Goal: Task Accomplishment & Management: Manage account settings

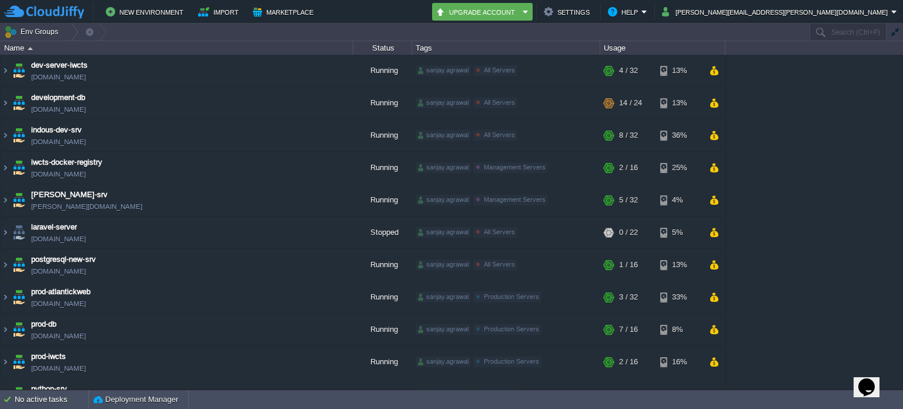
scroll to position [349, 0]
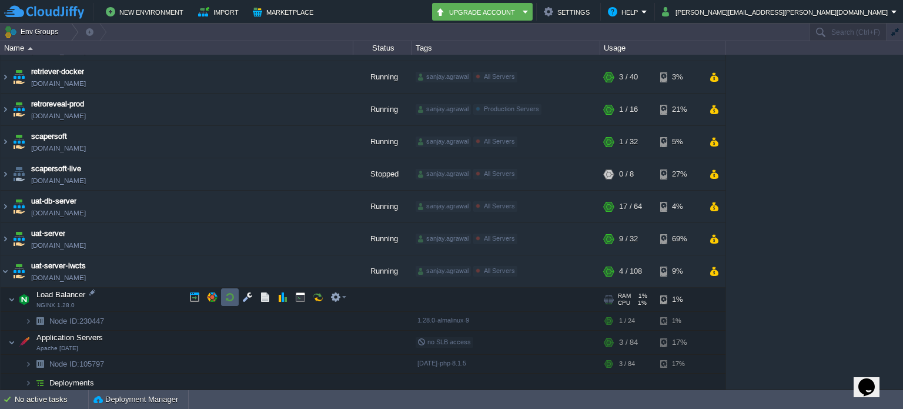
click at [229, 293] on button "button" at bounding box center [230, 297] width 11 height 11
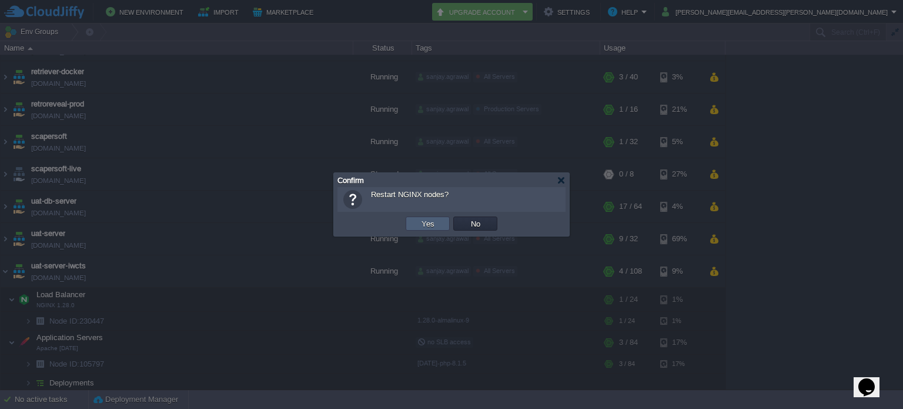
click at [426, 220] on button "Yes" at bounding box center [428, 223] width 20 height 11
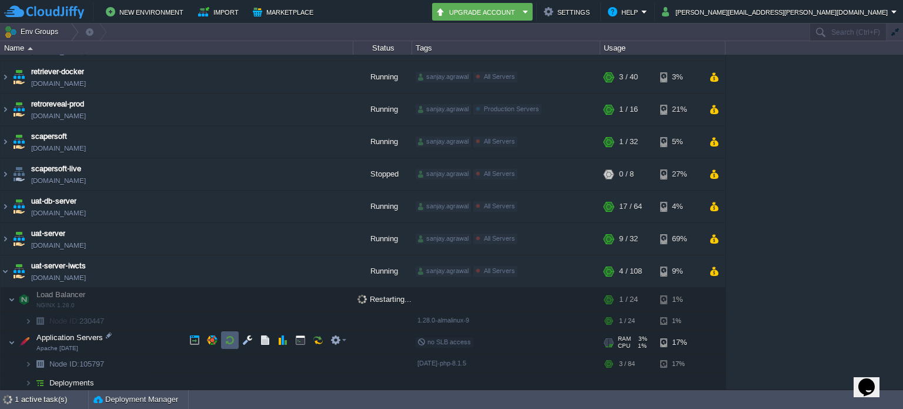
click at [236, 337] on td at bounding box center [230, 340] width 18 height 18
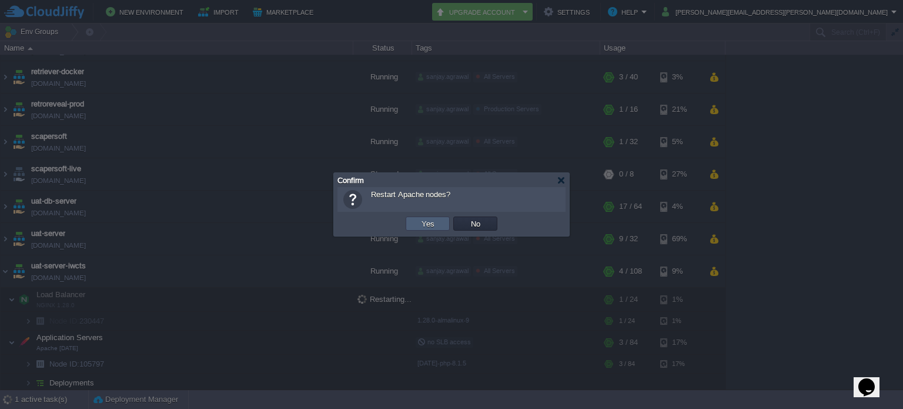
click at [424, 219] on button "Yes" at bounding box center [428, 223] width 20 height 11
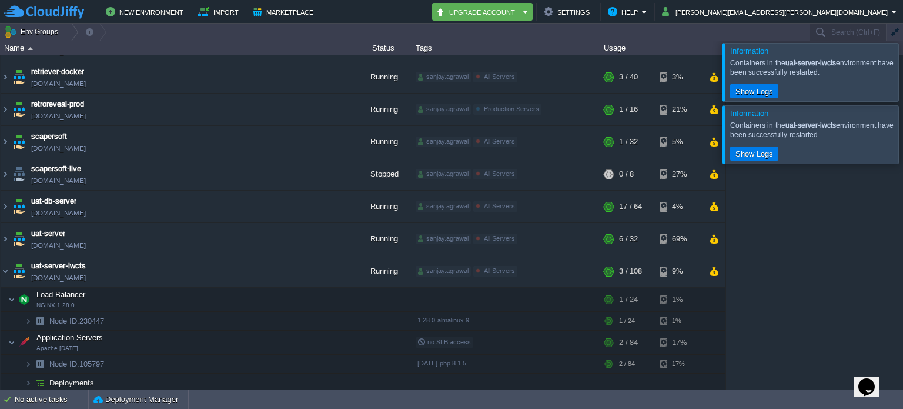
click at [902, 73] on div at bounding box center [917, 72] width 0 height 58
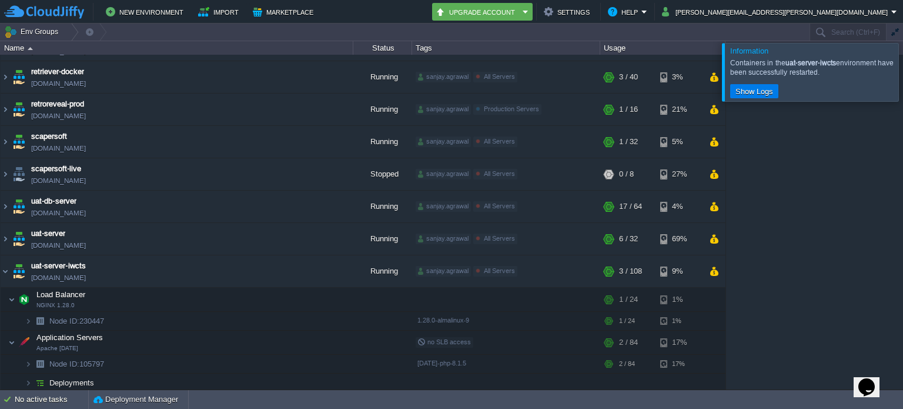
click at [902, 80] on div at bounding box center [917, 72] width 0 height 58
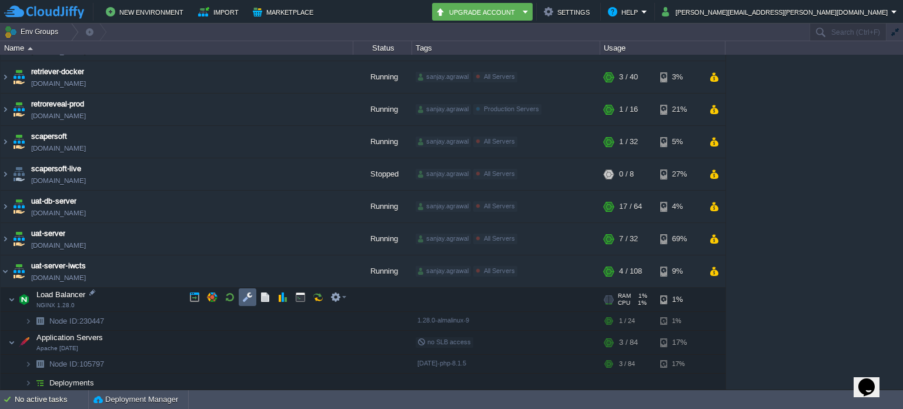
click at [245, 297] on button "button" at bounding box center [247, 297] width 11 height 11
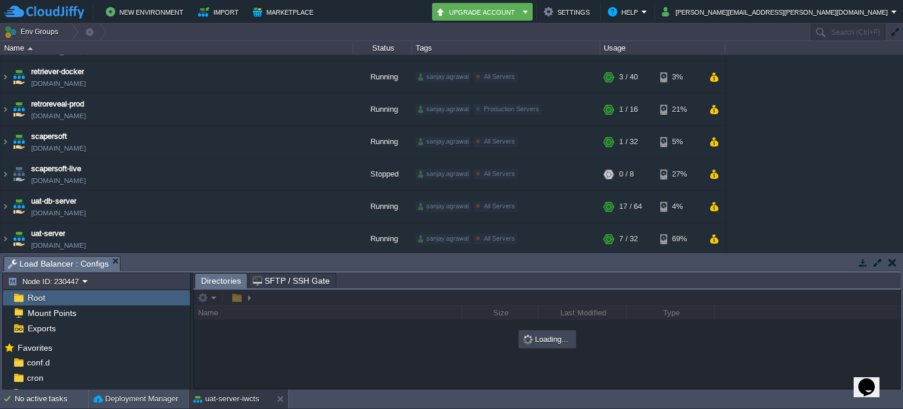
click at [892, 260] on button "button" at bounding box center [892, 262] width 8 height 11
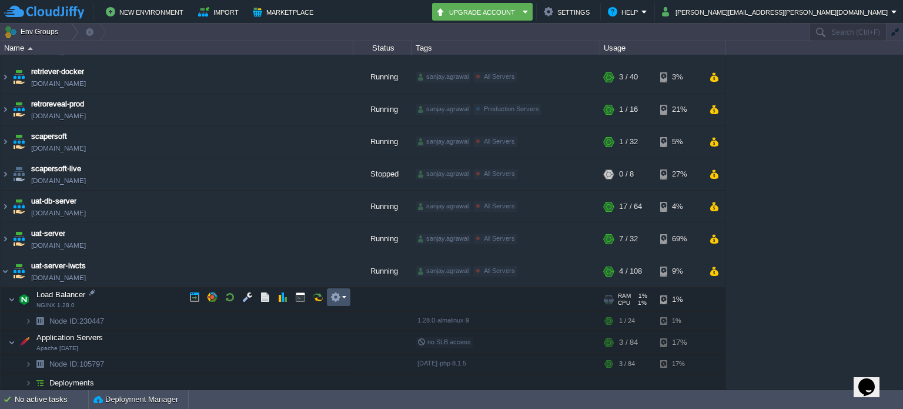
click at [338, 296] on button "button" at bounding box center [335, 297] width 11 height 11
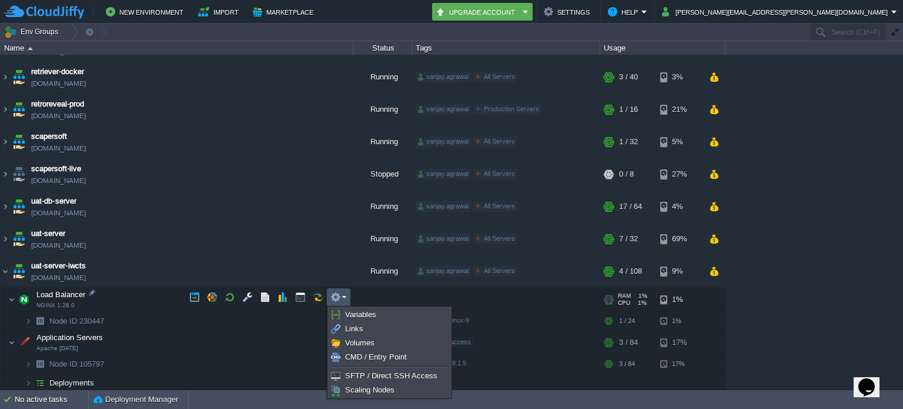
click at [338, 296] on button "button" at bounding box center [335, 297] width 11 height 11
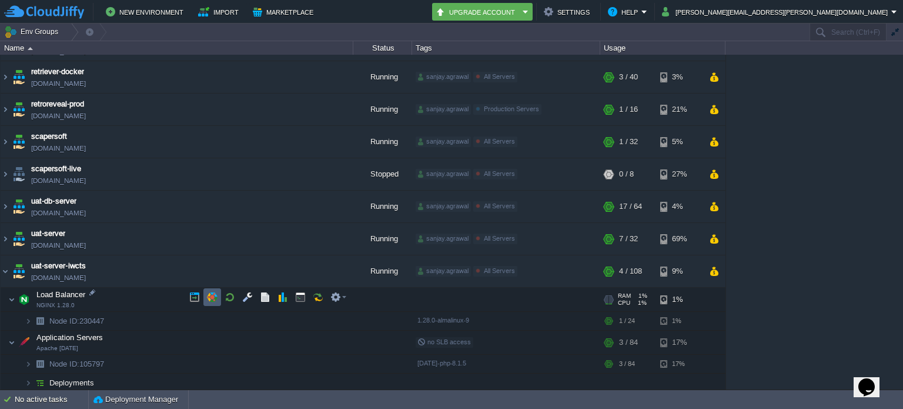
click at [216, 299] on button "button" at bounding box center [212, 297] width 11 height 11
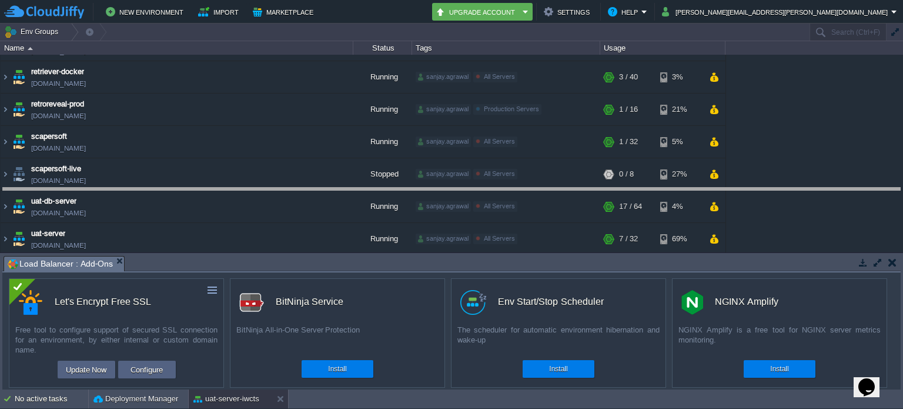
drag, startPoint x: 494, startPoint y: 262, endPoint x: 487, endPoint y: 194, distance: 68.5
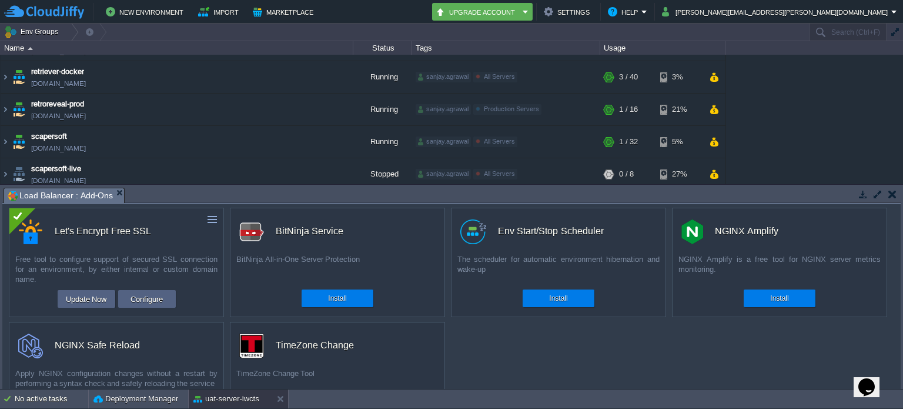
scroll to position [0, 0]
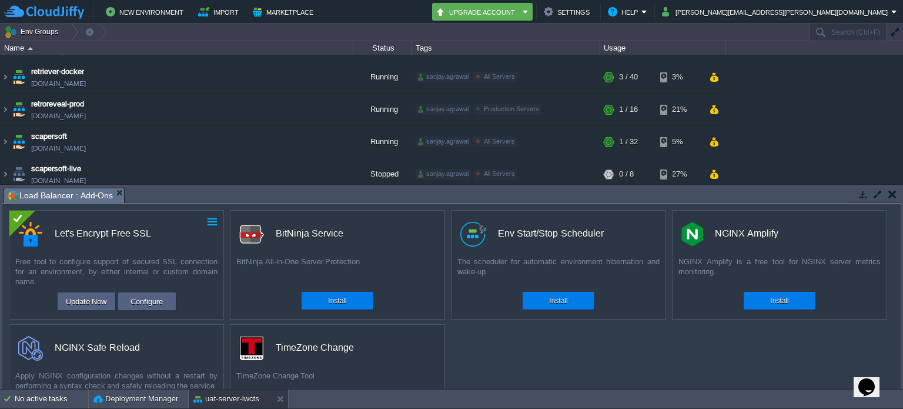
click at [209, 219] on button "button" at bounding box center [212, 221] width 11 height 11
click at [889, 192] on button "button" at bounding box center [892, 194] width 8 height 11
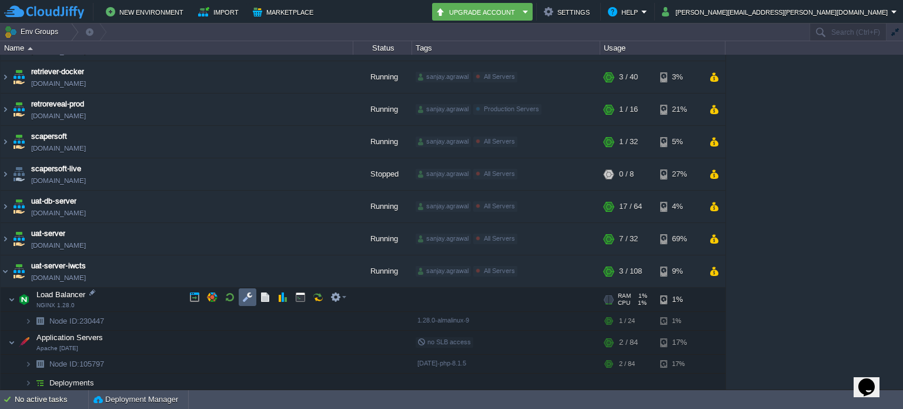
click at [246, 295] on button "button" at bounding box center [247, 297] width 11 height 11
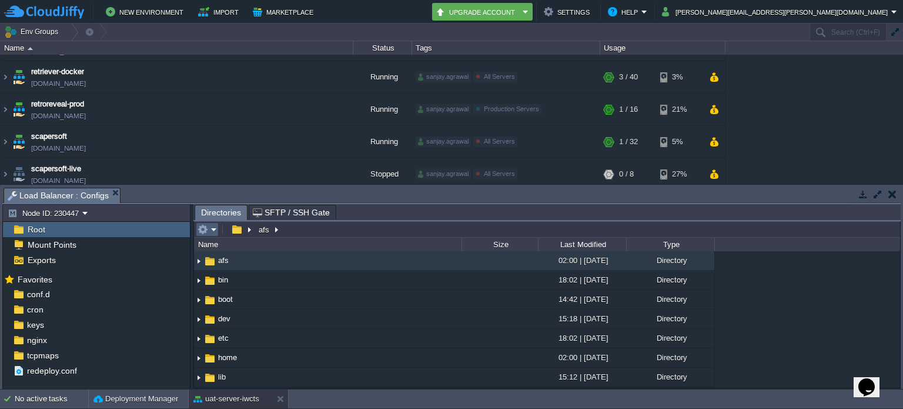
click at [212, 226] on em at bounding box center [206, 229] width 19 height 11
click at [889, 192] on button "button" at bounding box center [892, 194] width 8 height 11
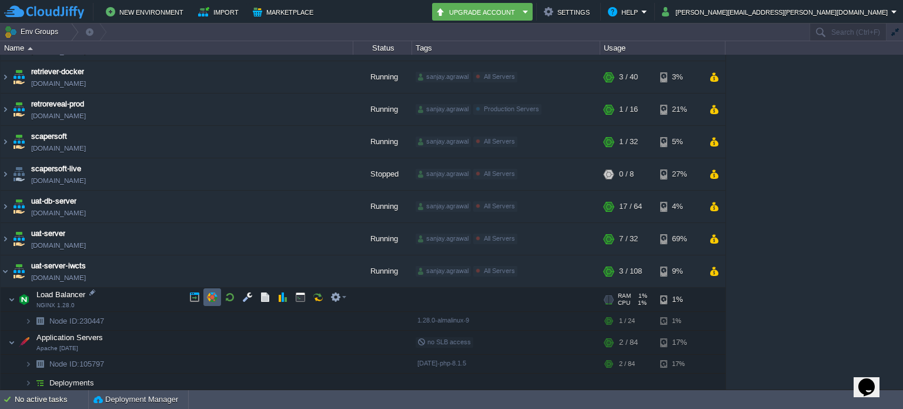
click at [220, 294] on td at bounding box center [212, 297] width 18 height 18
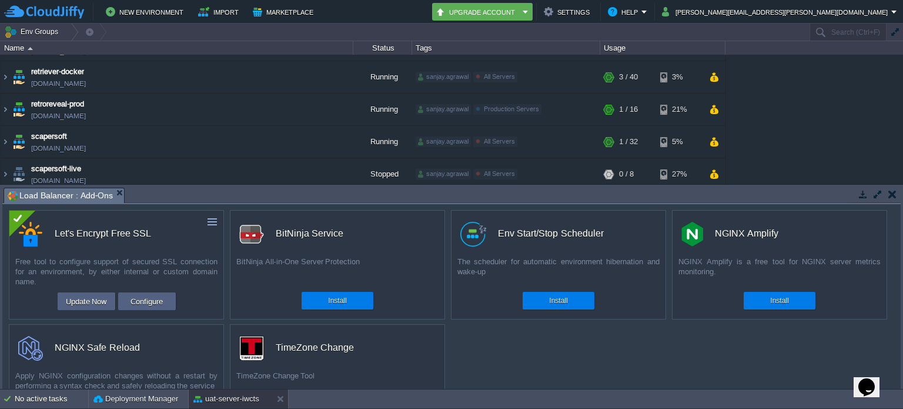
click at [89, 199] on span "Load Balancer : Add-Ons" at bounding box center [60, 195] width 105 height 15
click at [165, 400] on button "Deployment Manager" at bounding box center [135, 399] width 85 height 12
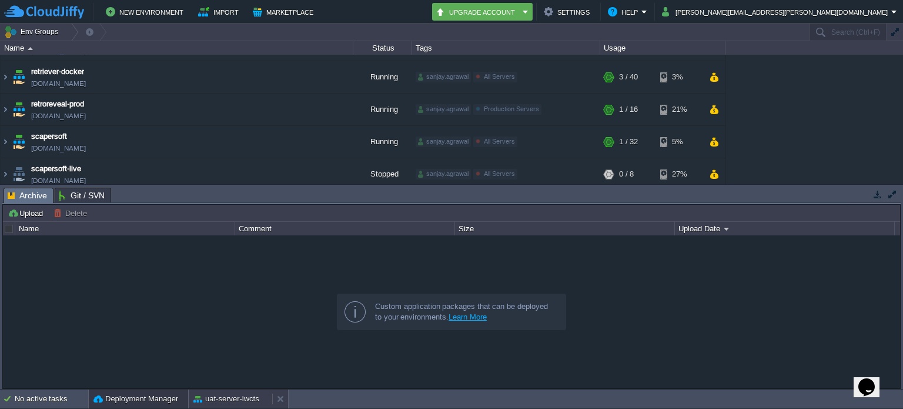
click at [234, 399] on button "uat-server-iwcts" at bounding box center [226, 399] width 66 height 12
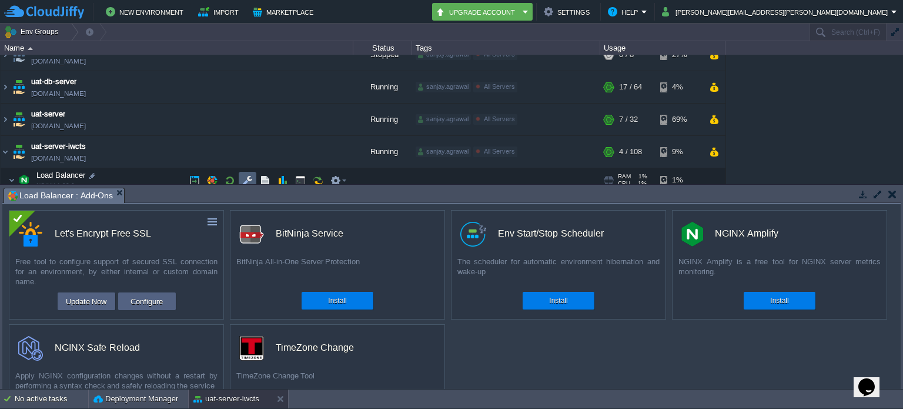
scroll to position [525, 0]
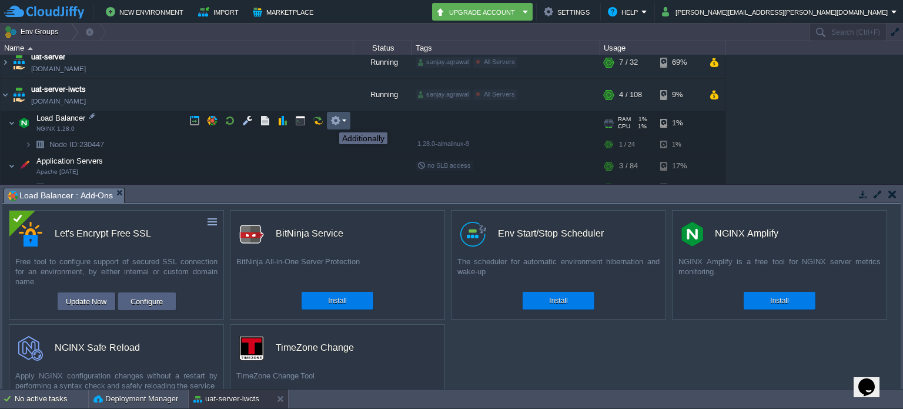
click at [339, 122] on button "button" at bounding box center [335, 120] width 11 height 11
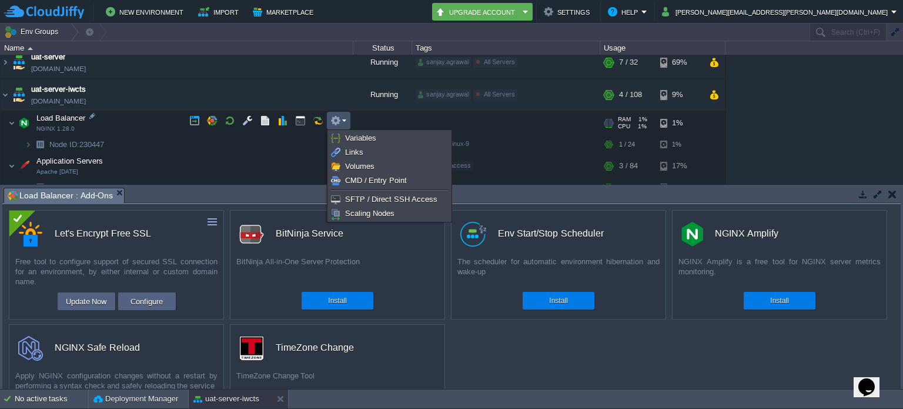
click at [337, 120] on button "button" at bounding box center [335, 120] width 11 height 11
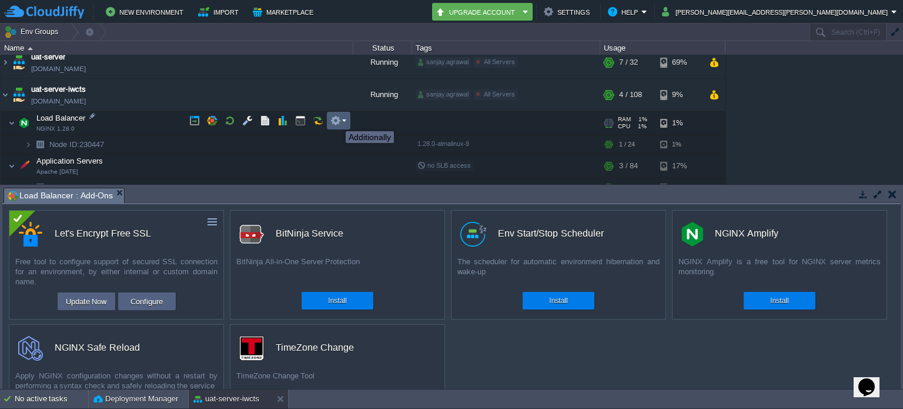
click at [337, 120] on button "button" at bounding box center [335, 120] width 11 height 11
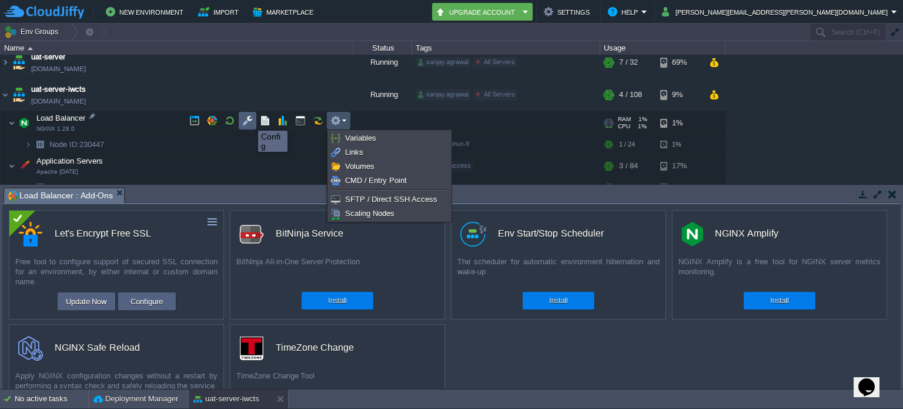
click at [249, 120] on button "button" at bounding box center [247, 120] width 11 height 11
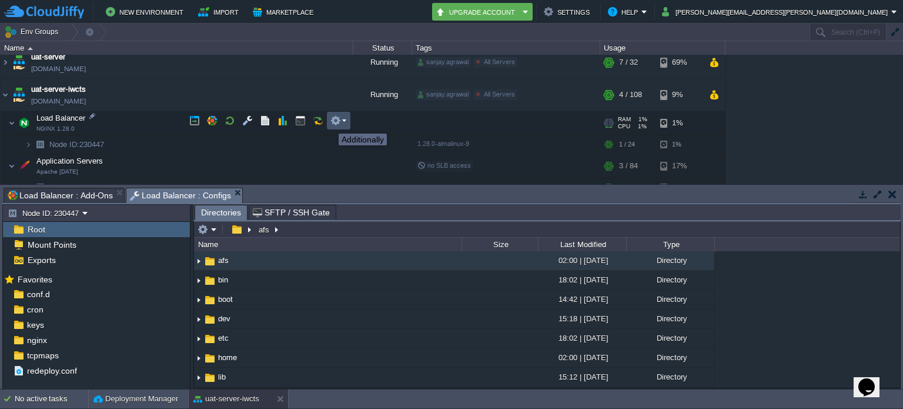
click at [340, 123] on button "button" at bounding box center [335, 120] width 11 height 11
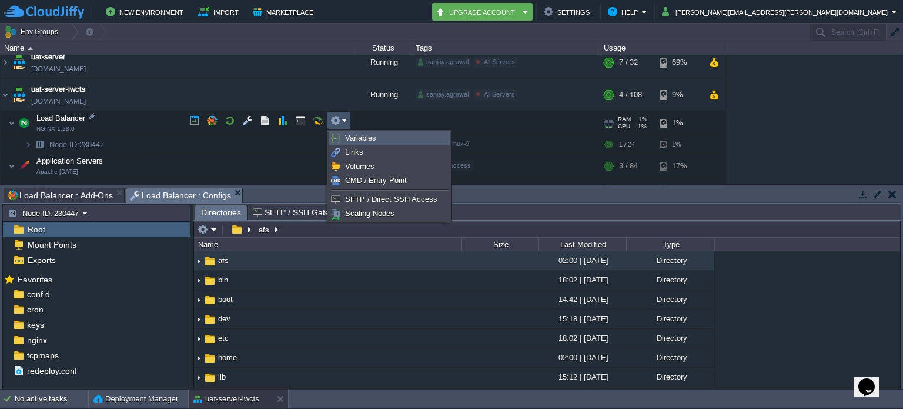
click at [351, 133] on span "Variables" at bounding box center [360, 137] width 31 height 9
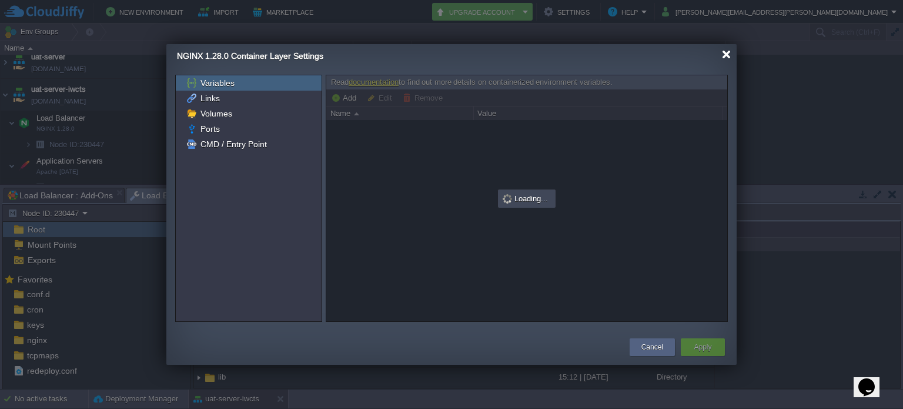
click at [725, 56] on div at bounding box center [726, 54] width 9 height 9
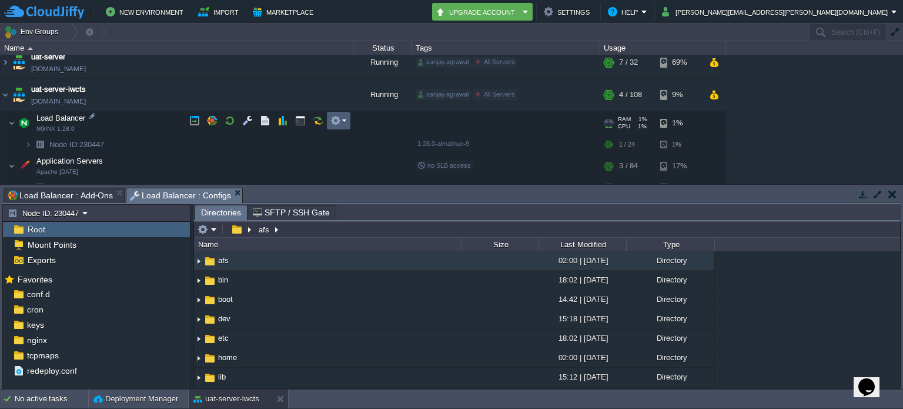
click at [342, 118] on em at bounding box center [338, 120] width 16 height 11
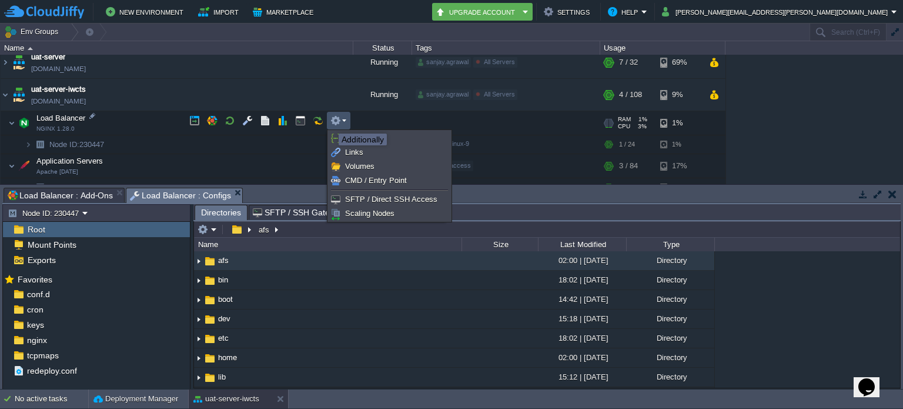
click at [340, 123] on button "button" at bounding box center [335, 120] width 11 height 11
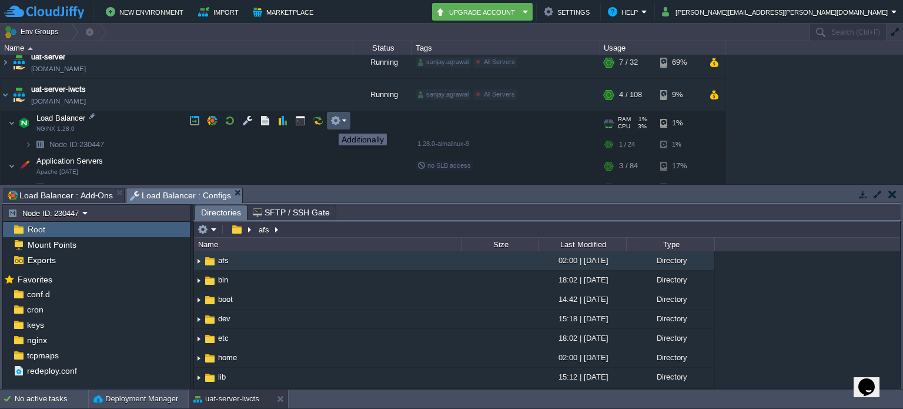
click at [340, 123] on button "button" at bounding box center [335, 120] width 11 height 11
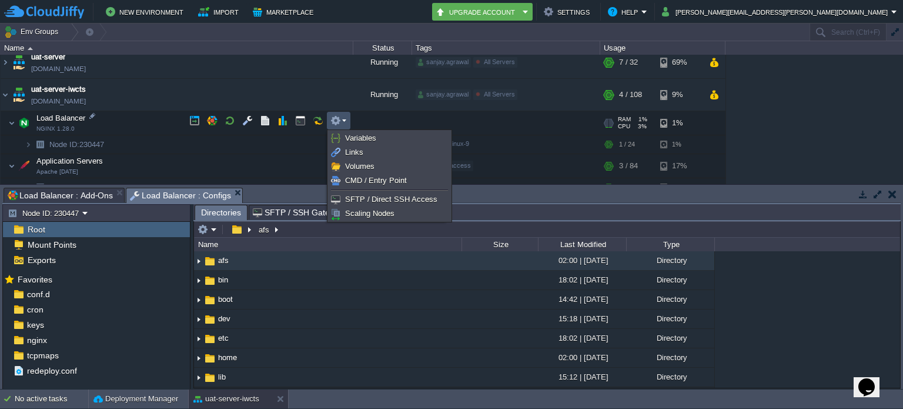
click at [340, 123] on button "button" at bounding box center [335, 120] width 11 height 11
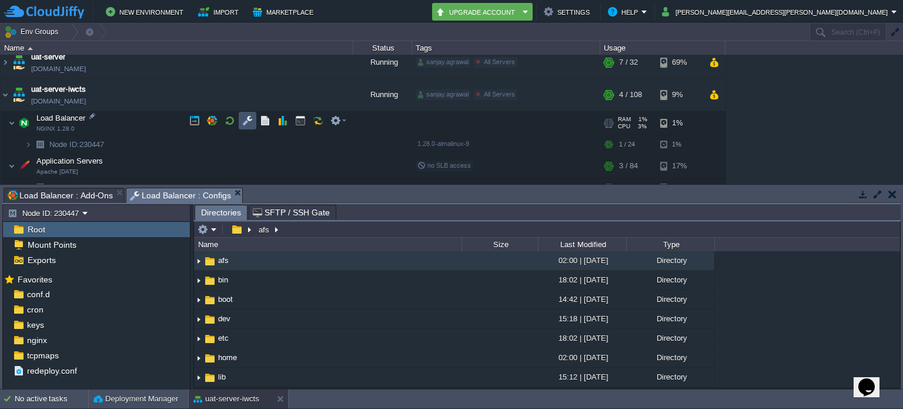
click at [244, 120] on button "button" at bounding box center [247, 120] width 11 height 11
click at [209, 227] on em at bounding box center [206, 229] width 19 height 11
click at [86, 193] on span "Load Balancer : Add-Ons" at bounding box center [60, 195] width 105 height 14
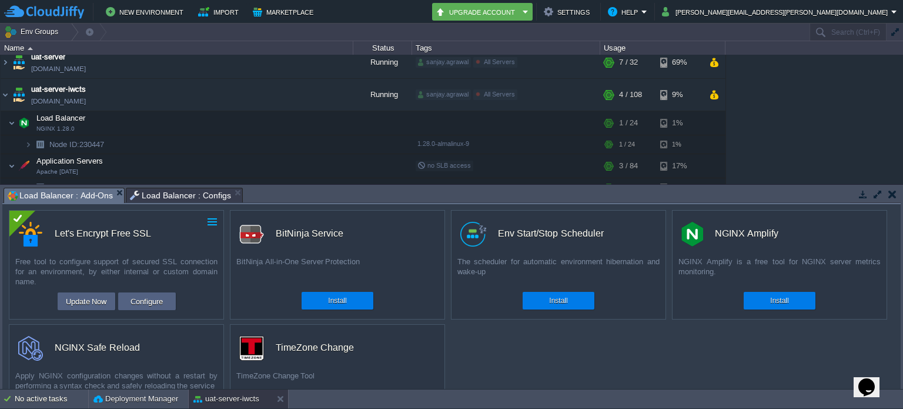
click at [213, 219] on button "button" at bounding box center [212, 221] width 11 height 11
click at [272, 96] on button "button" at bounding box center [271, 92] width 11 height 11
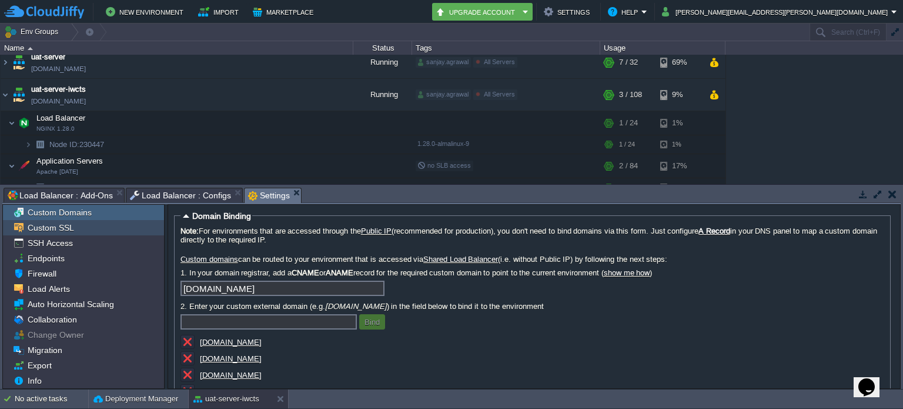
click at [108, 225] on div "Custom SSL" at bounding box center [83, 227] width 161 height 15
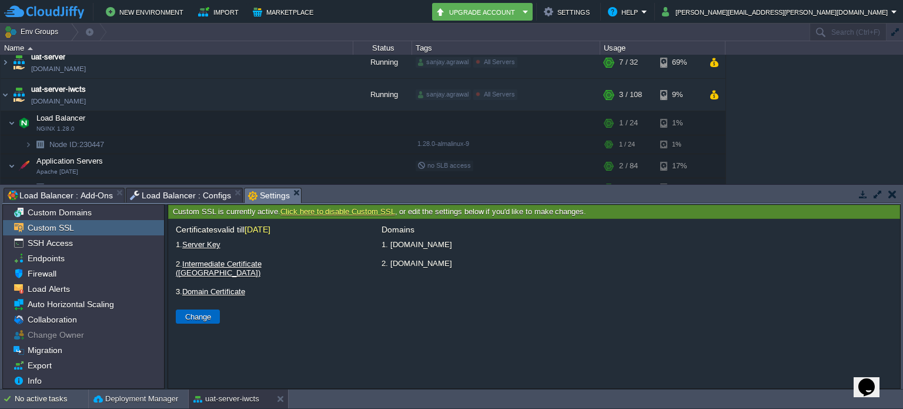
click at [209, 311] on button "Change" at bounding box center [198, 316] width 33 height 11
type input "Select File"
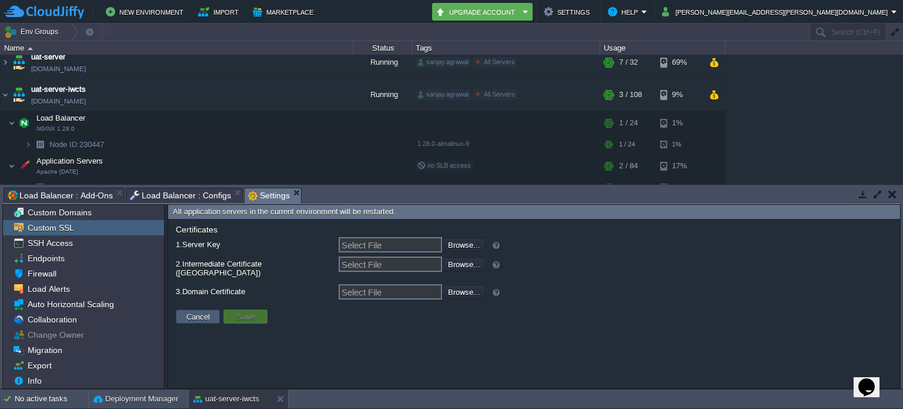
click at [210, 311] on button "Cancel" at bounding box center [198, 316] width 31 height 11
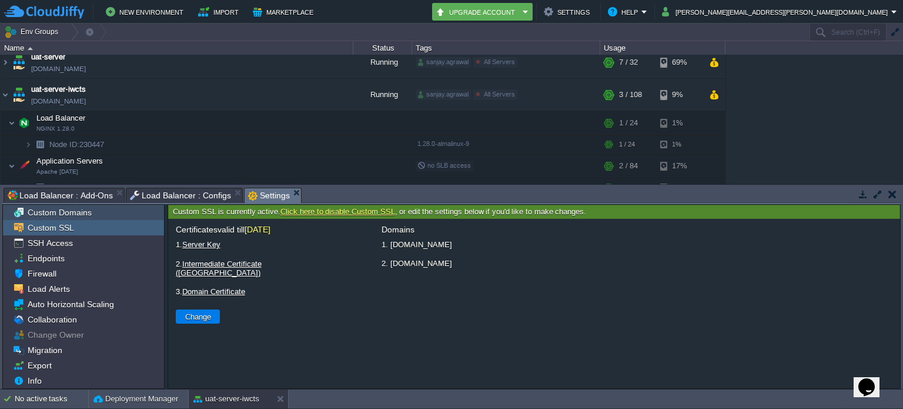
click at [99, 210] on div "Custom Domains" at bounding box center [83, 212] width 161 height 15
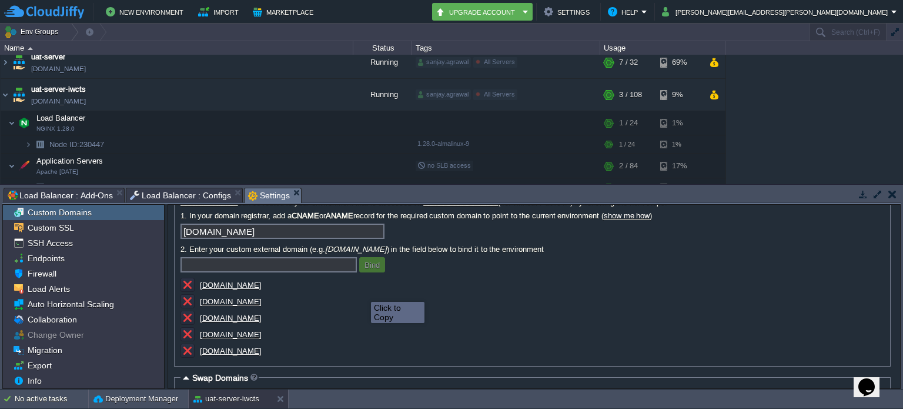
scroll to position [59, 0]
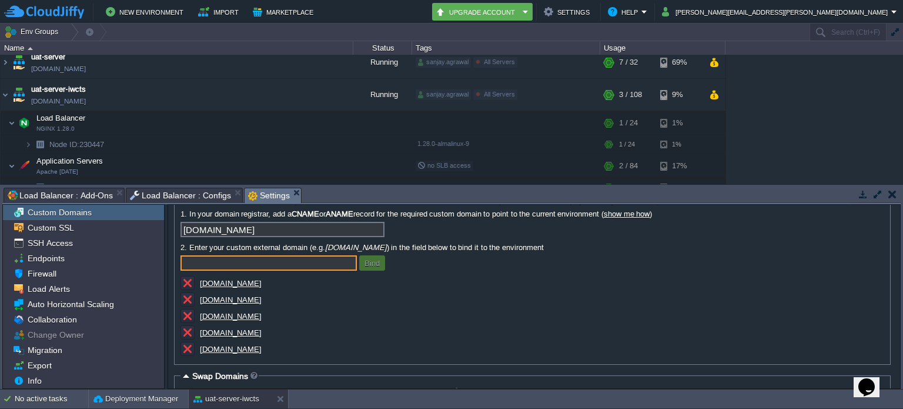
click at [277, 263] on input "text" at bounding box center [268, 262] width 176 height 15
type input "r"
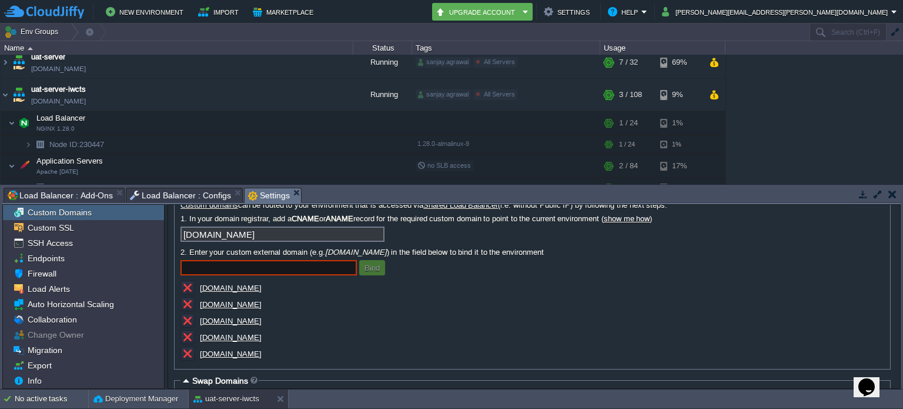
scroll to position [51, 0]
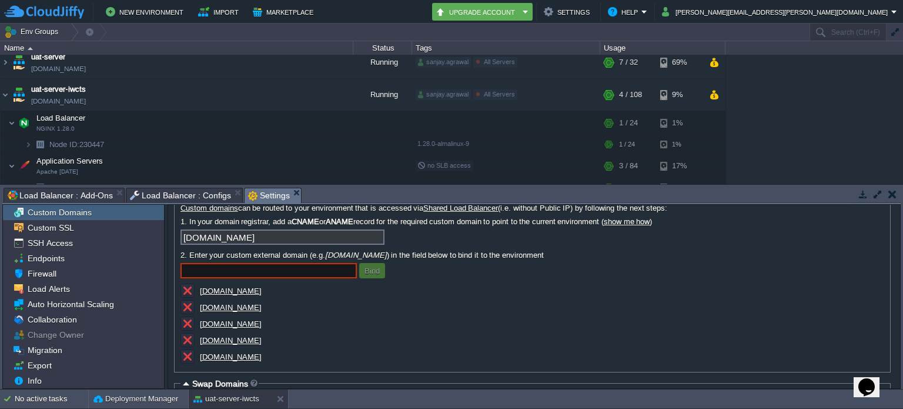
click at [892, 195] on button "button" at bounding box center [892, 194] width 8 height 11
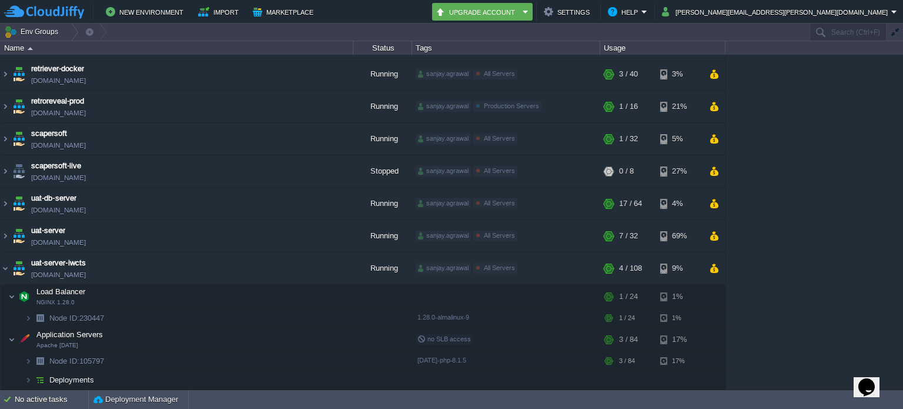
scroll to position [349, 0]
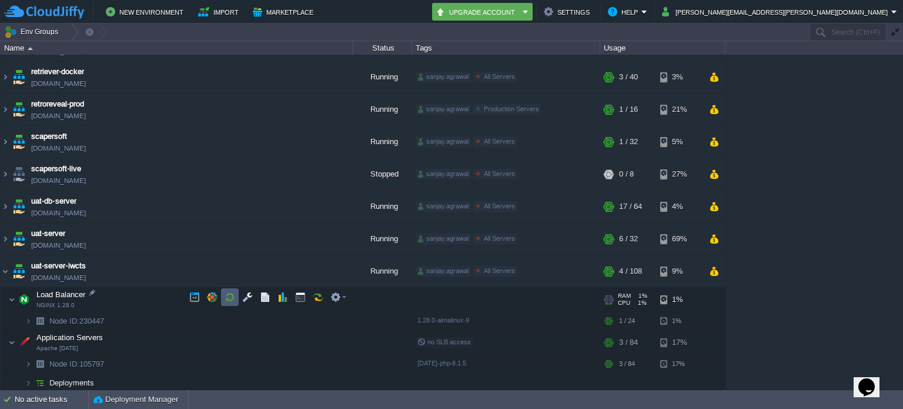
click at [230, 297] on button "button" at bounding box center [230, 297] width 11 height 11
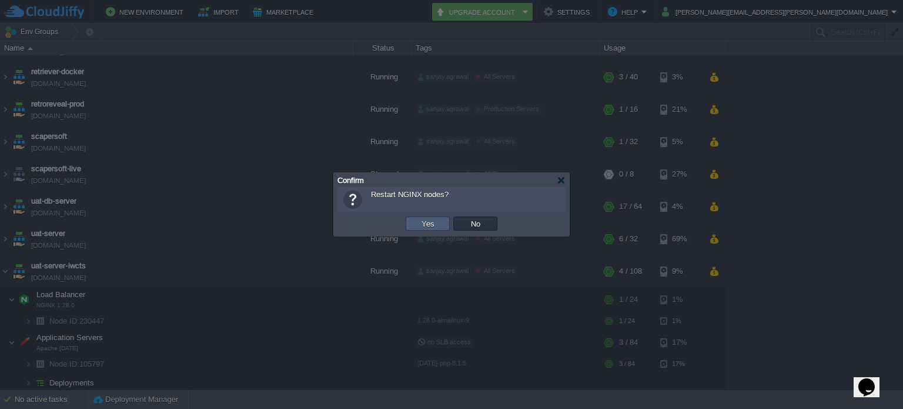
click at [416, 218] on td "Yes" at bounding box center [428, 223] width 44 height 14
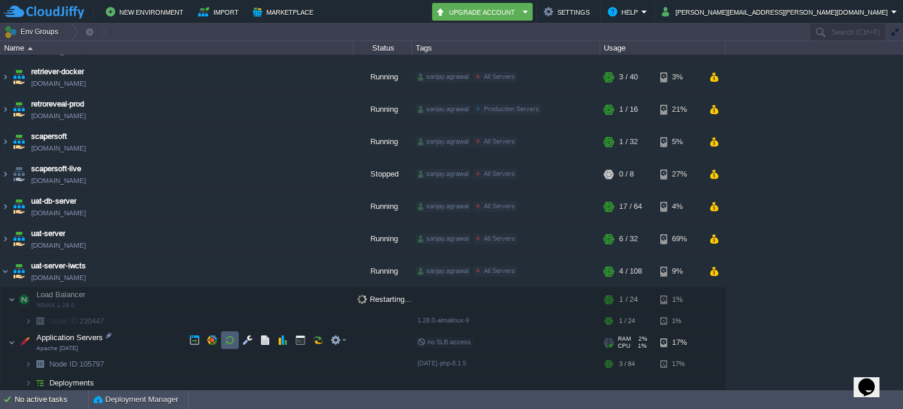
click at [230, 336] on button "button" at bounding box center [230, 339] width 11 height 11
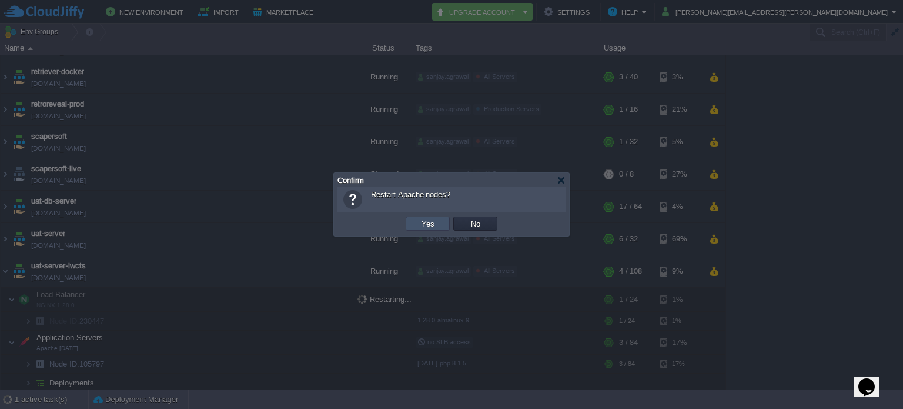
click at [420, 225] on button "Yes" at bounding box center [428, 223] width 20 height 11
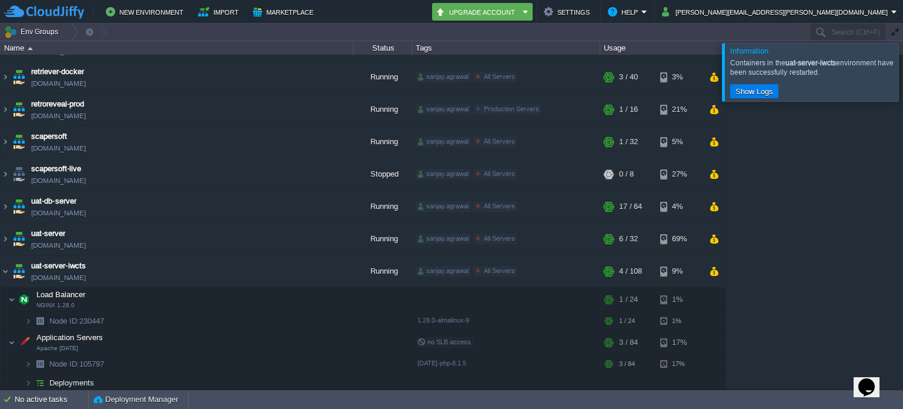
click at [902, 72] on div at bounding box center [917, 72] width 0 height 58
